Goal: Information Seeking & Learning: Stay updated

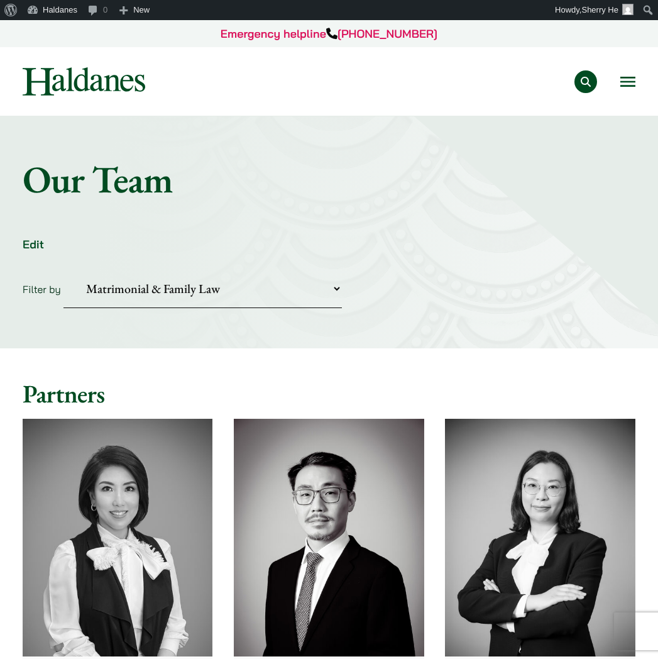
select select "divorce-and-family-law"
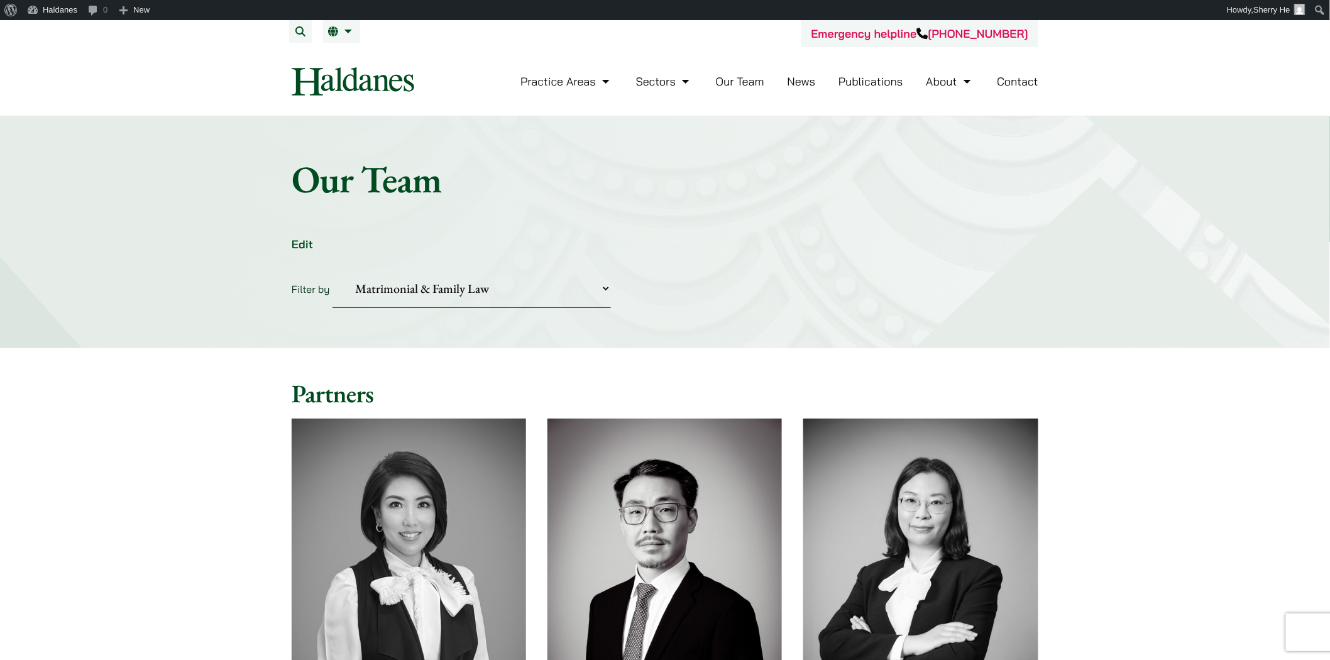
click at [657, 84] on link "News" at bounding box center [801, 81] width 28 height 14
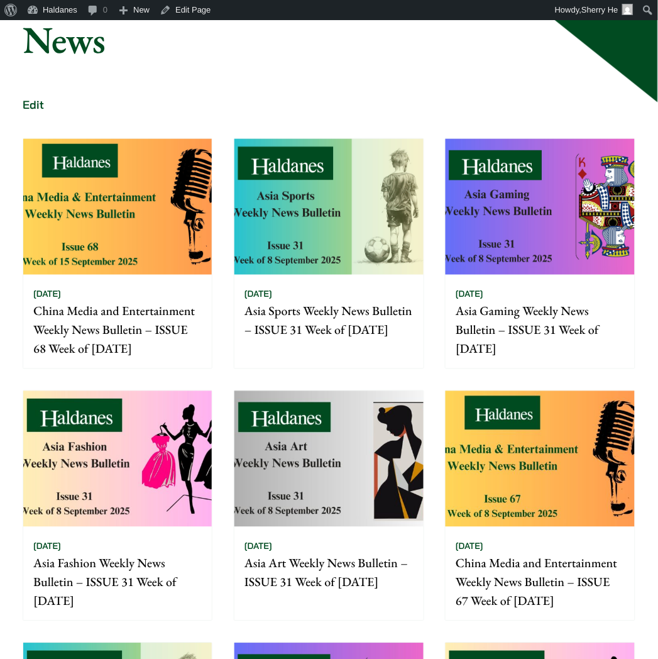
scroll to position [70, 0]
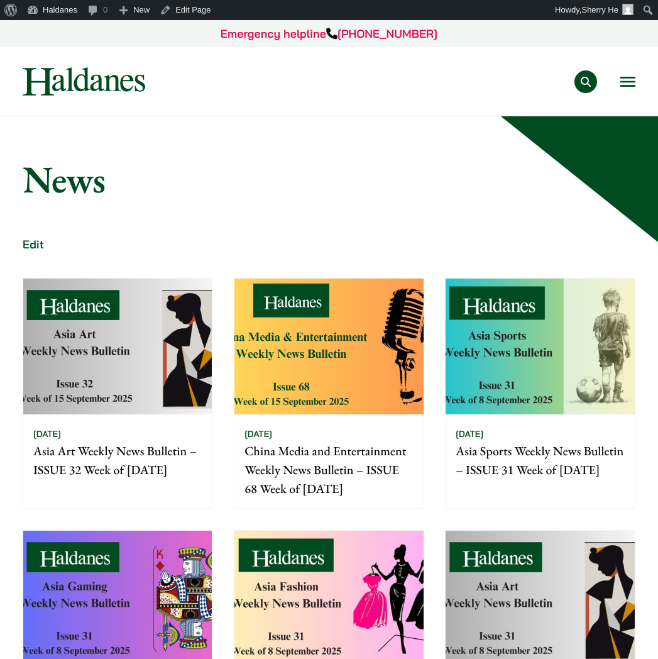
scroll to position [70, 0]
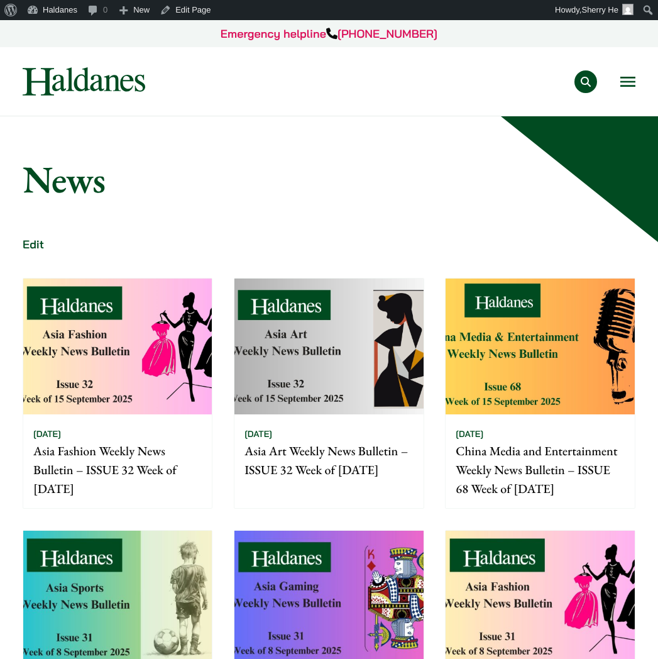
scroll to position [70, 0]
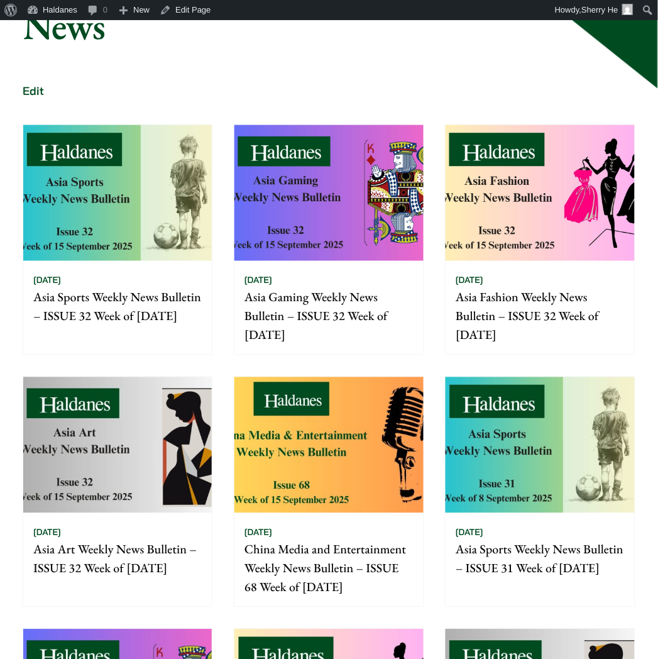
scroll to position [140, 0]
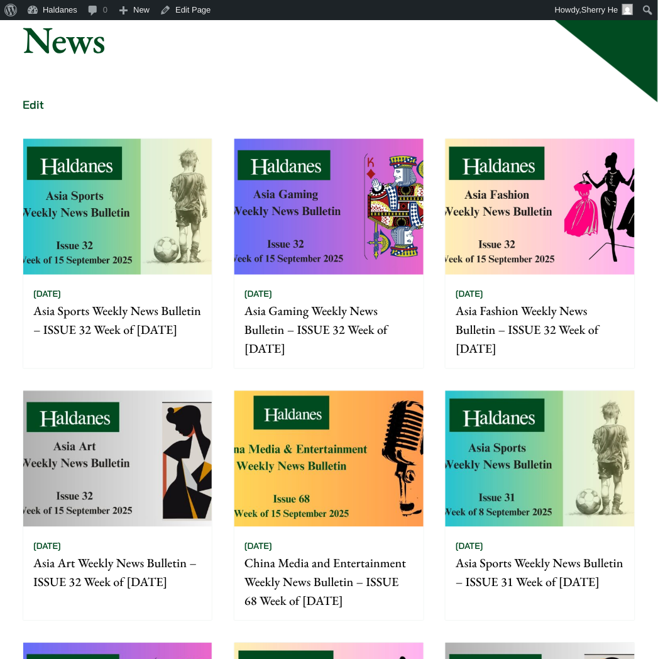
click at [315, 403] on img at bounding box center [328, 459] width 189 height 136
click at [115, 459] on img at bounding box center [117, 459] width 189 height 136
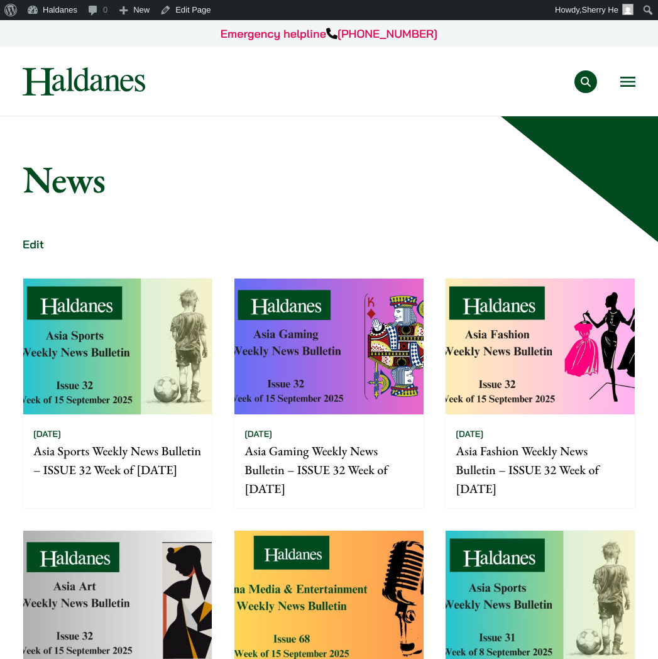
scroll to position [140, 0]
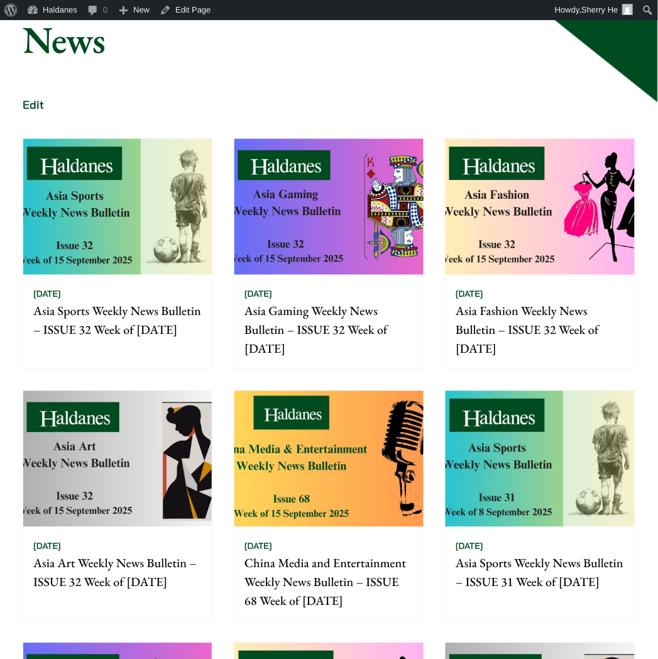
click at [549, 270] on img at bounding box center [540, 207] width 189 height 136
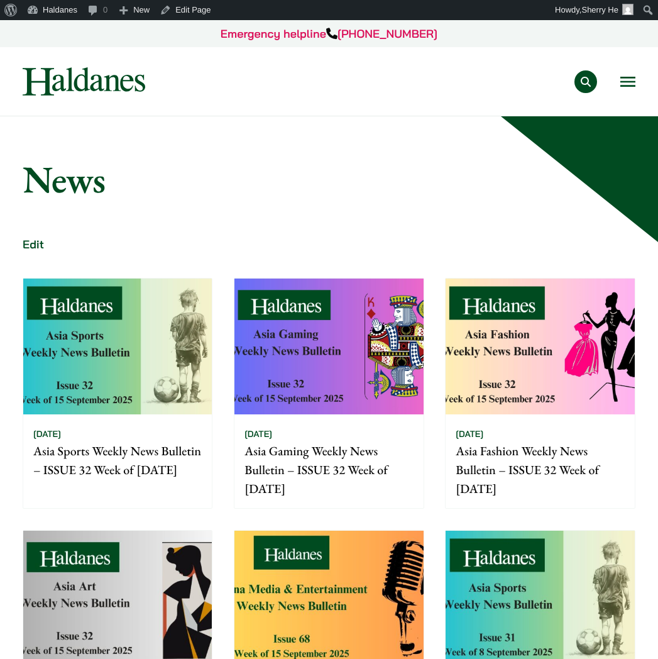
scroll to position [140, 0]
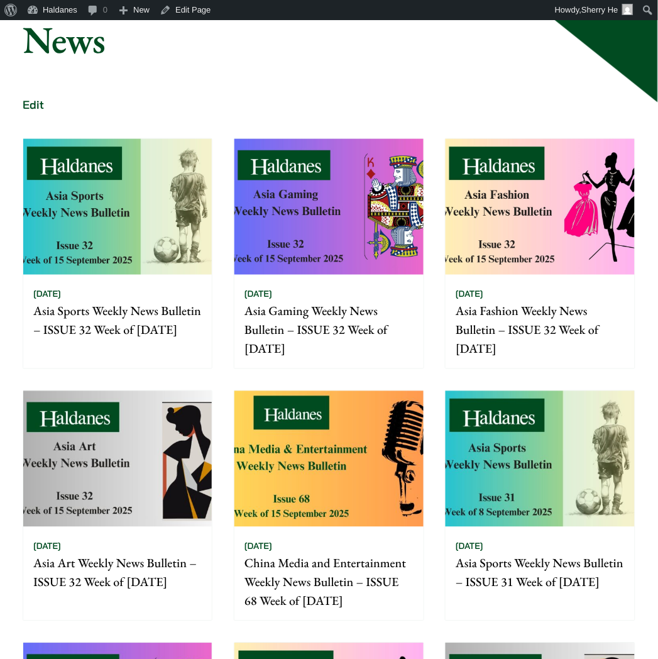
click at [327, 297] on div "[DATE] Asia Gaming Weekly News Bulletin – ISSUE 32 Week of [DATE]" at bounding box center [328, 322] width 189 height 94
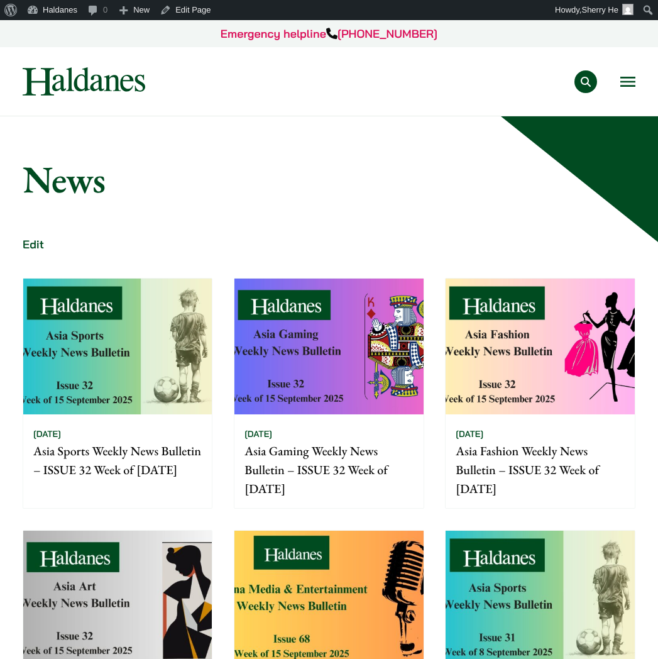
scroll to position [140, 0]
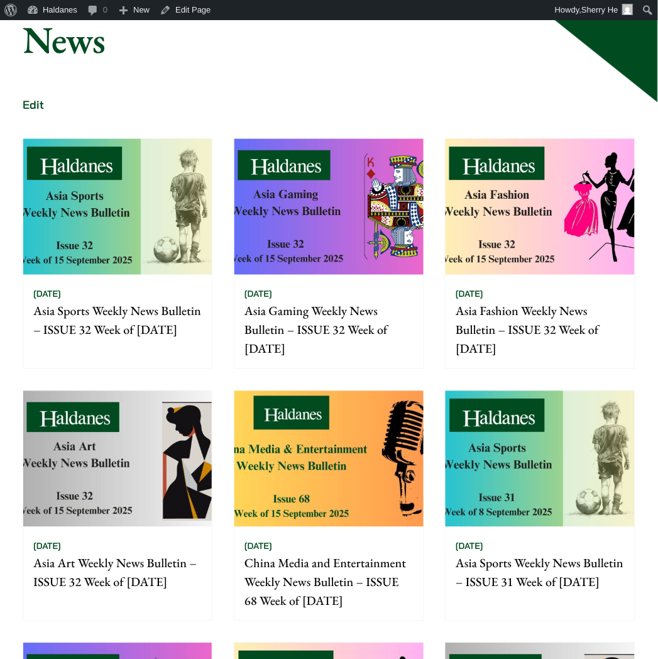
click at [145, 236] on img at bounding box center [117, 207] width 189 height 136
